Goal: Navigation & Orientation: Find specific page/section

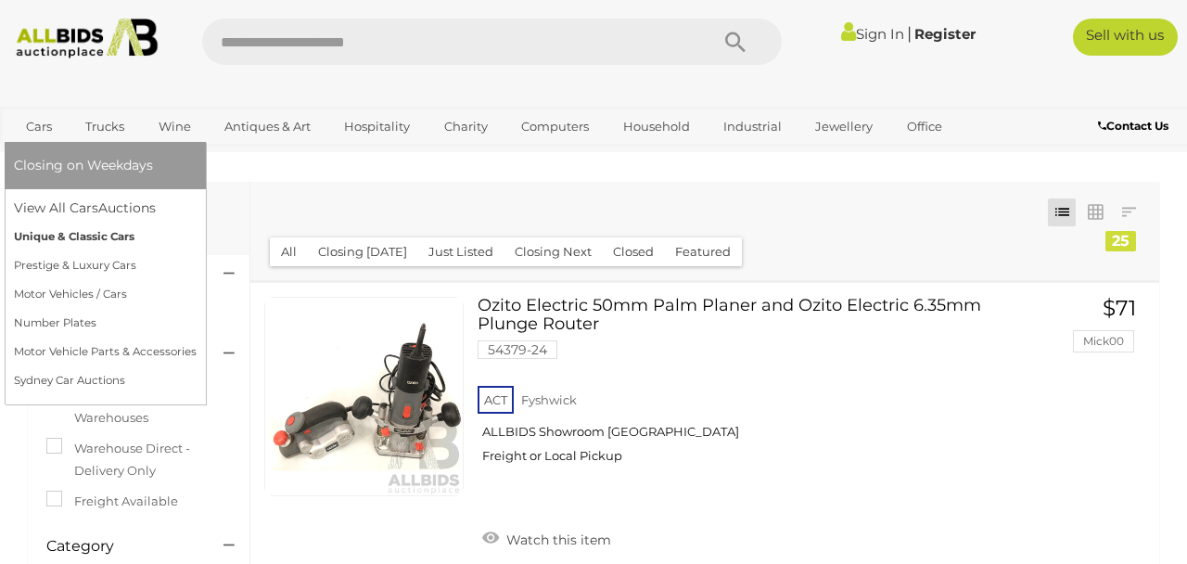
click at [83, 229] on link "Unique & Classic Cars" at bounding box center [105, 237] width 183 height 29
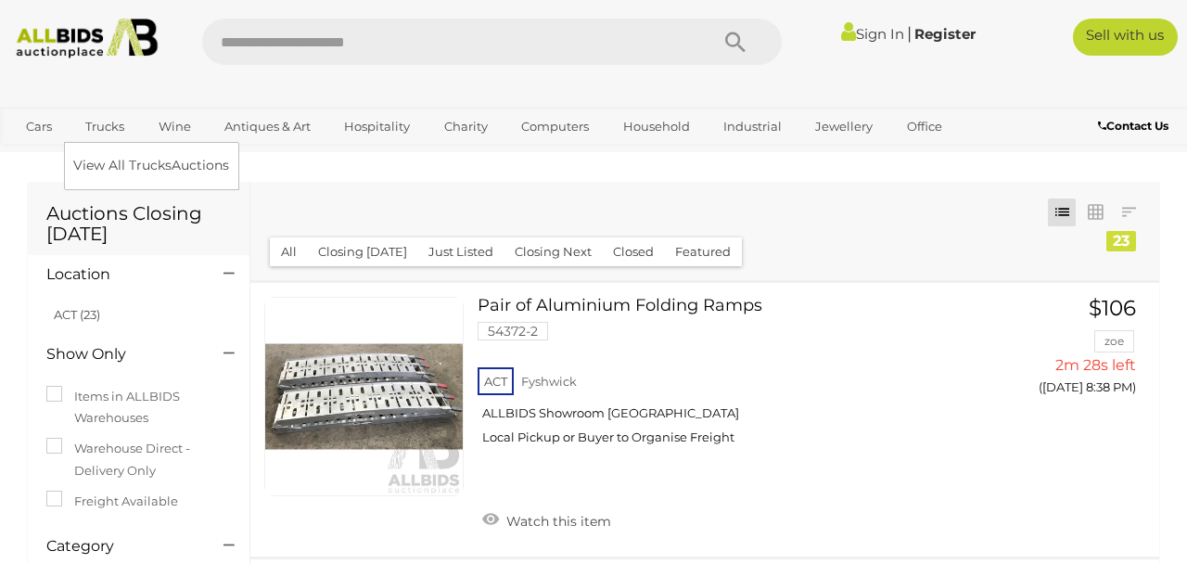
click at [108, 124] on link "Trucks" at bounding box center [104, 126] width 63 height 31
click at [115, 163] on link "View All Trucks Auctions" at bounding box center [155, 165] width 164 height 29
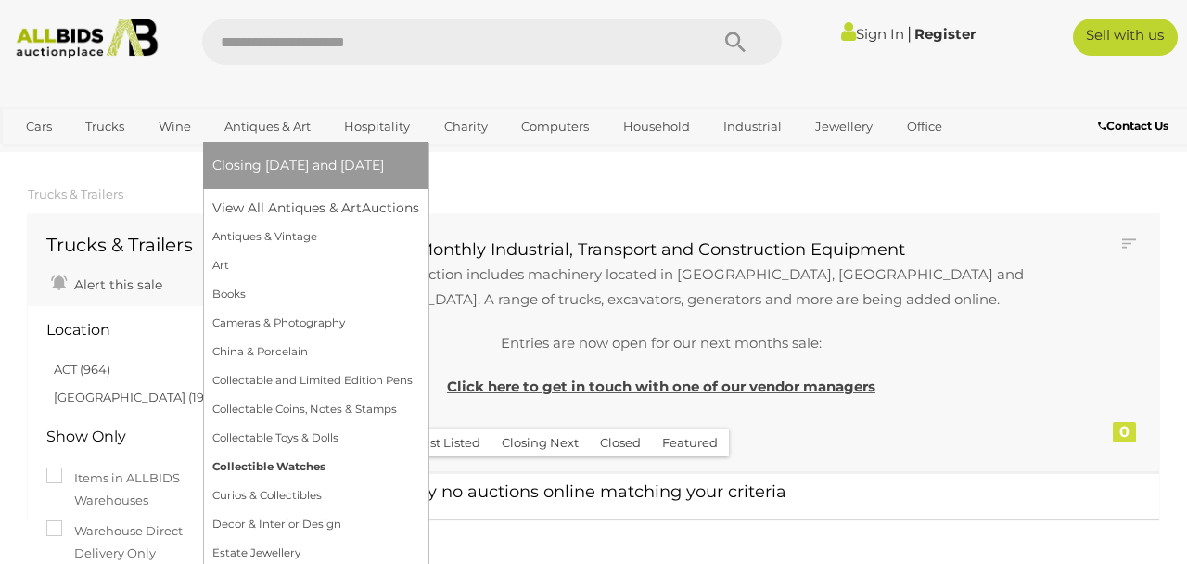
click at [300, 462] on link "Collectible Watches" at bounding box center [315, 466] width 207 height 29
